Goal: Ask a question

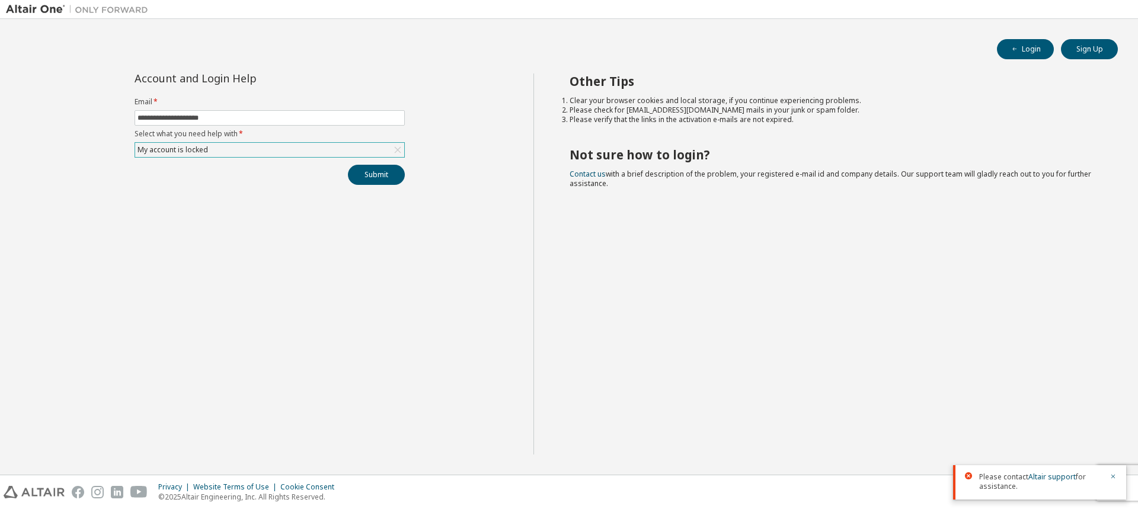
click at [373, 146] on div "My account is locked" at bounding box center [269, 150] width 269 height 14
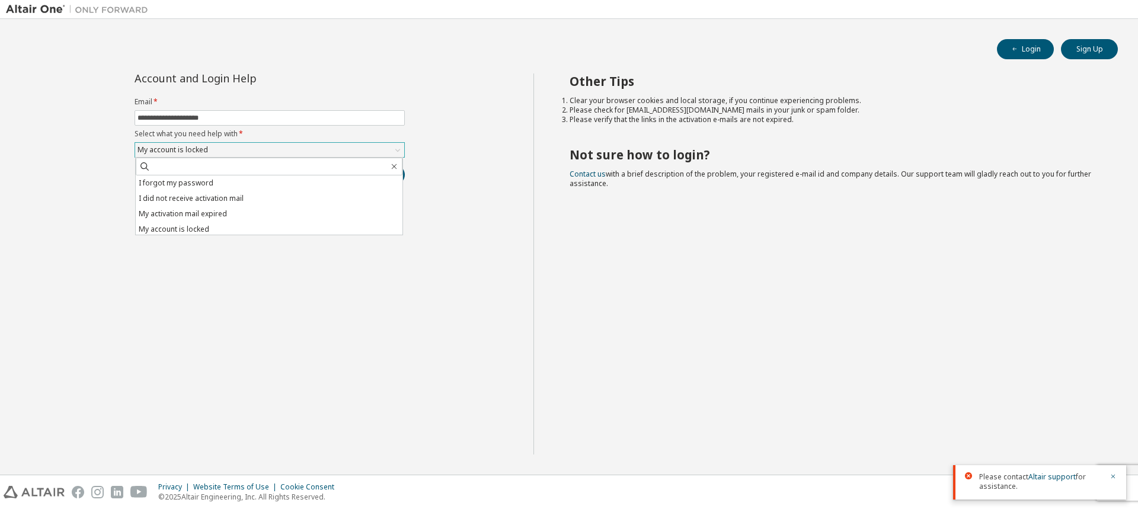
click at [373, 146] on div "My account is locked" at bounding box center [269, 150] width 269 height 14
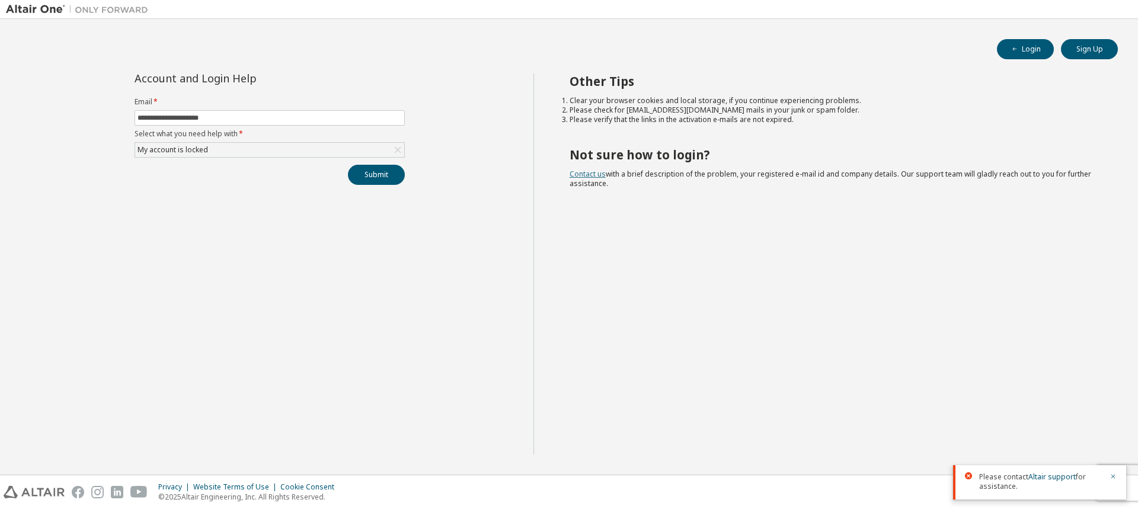
click at [586, 176] on link "Contact us" at bounding box center [588, 174] width 36 height 10
click at [1058, 475] on link "Altair support" at bounding box center [1051, 477] width 47 height 10
click at [1053, 476] on link "Altair support" at bounding box center [1051, 477] width 47 height 10
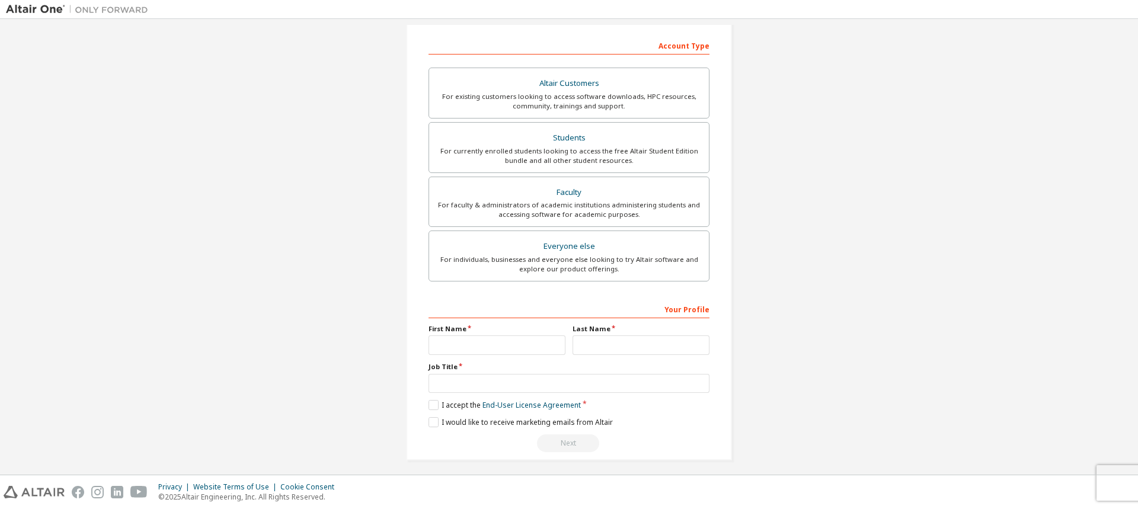
scroll to position [184, 0]
